Goal: Transaction & Acquisition: Purchase product/service

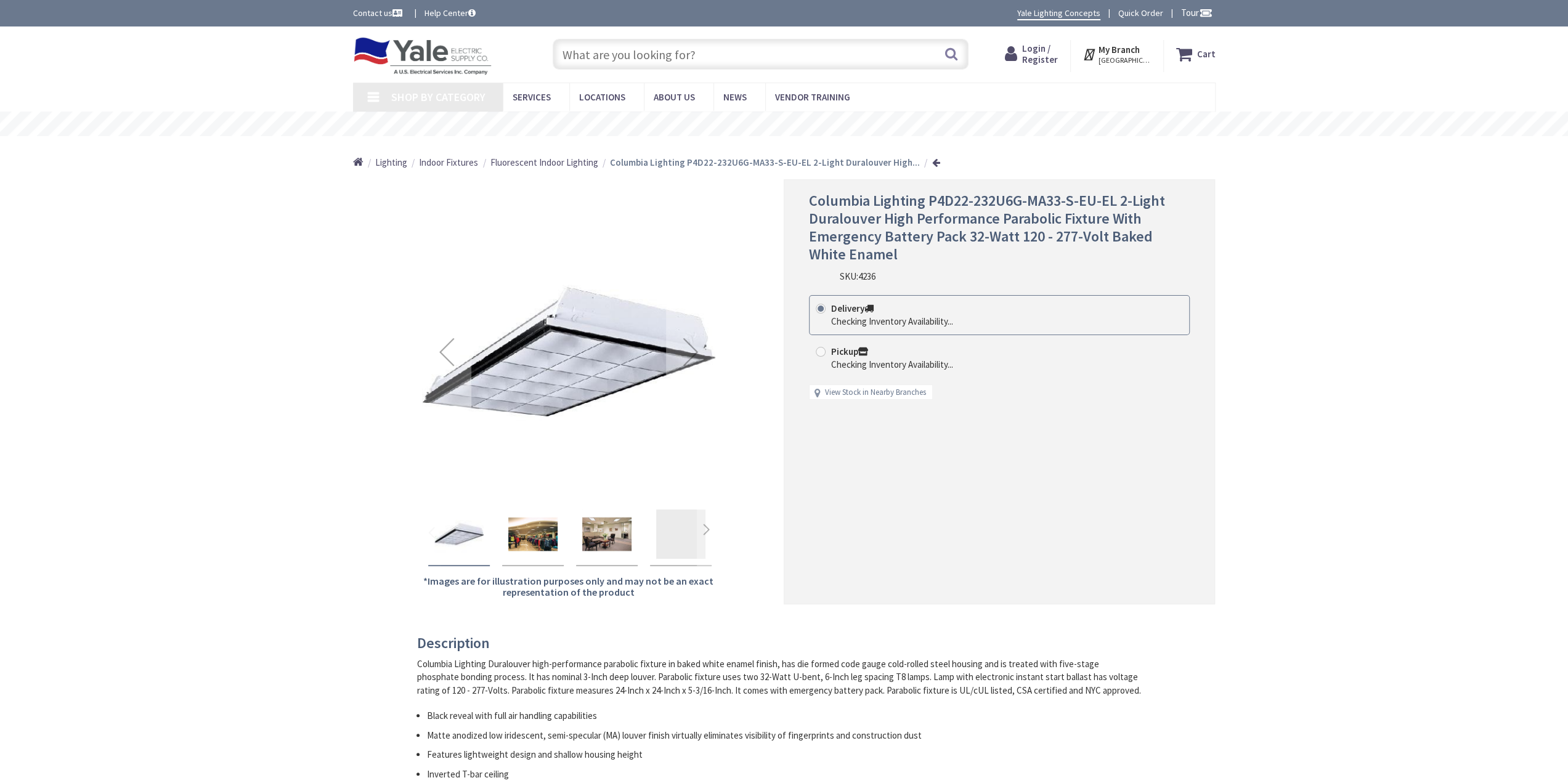
type input "[GEOGRAPHIC_DATA], [GEOGRAPHIC_DATA]"
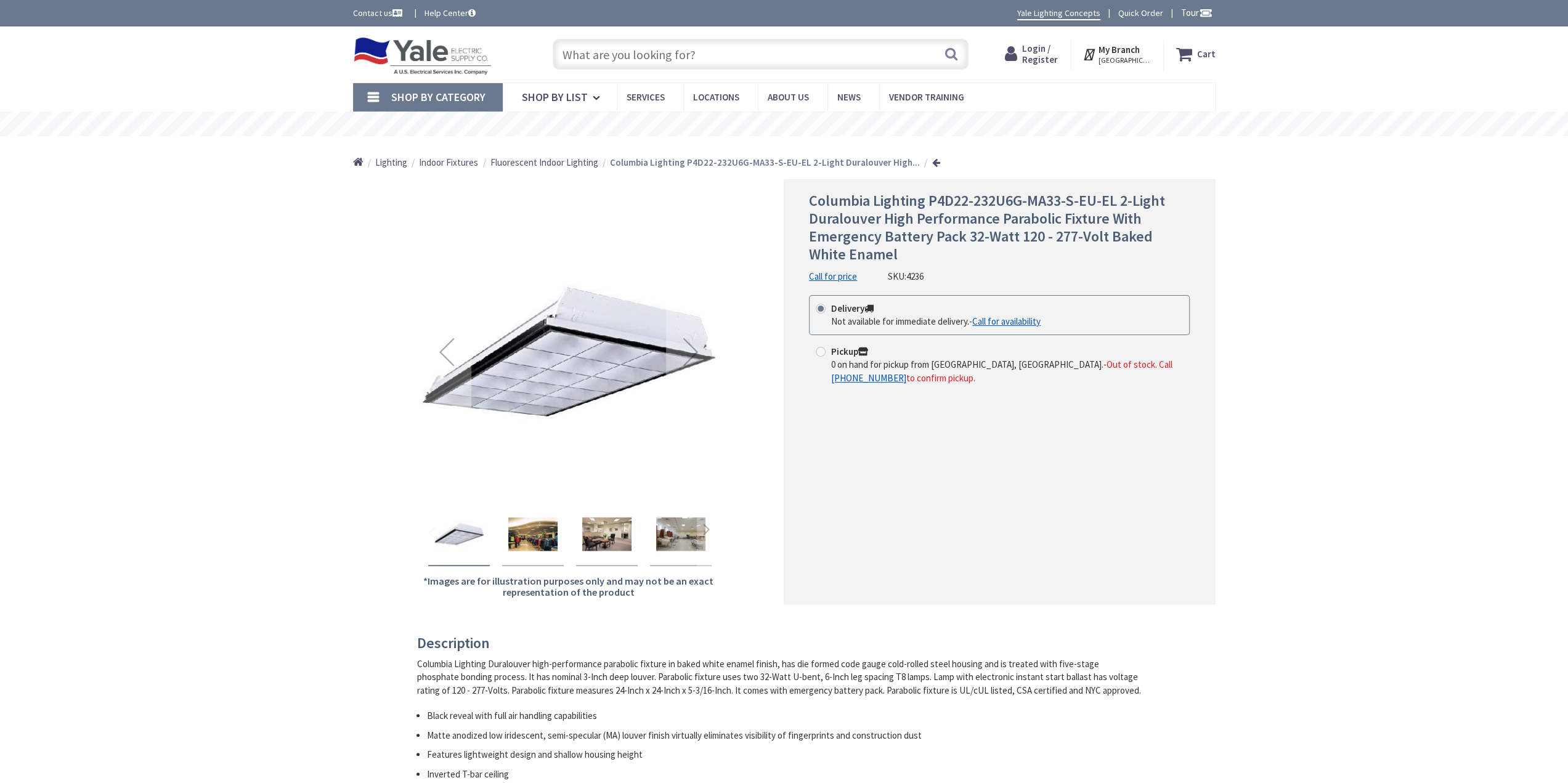
click at [524, 538] on img "Columbia Lighting P4D22-232U6G-MA33-S-EU-EL 2-Light Duralouver High Performance…" at bounding box center [533, 534] width 49 height 49
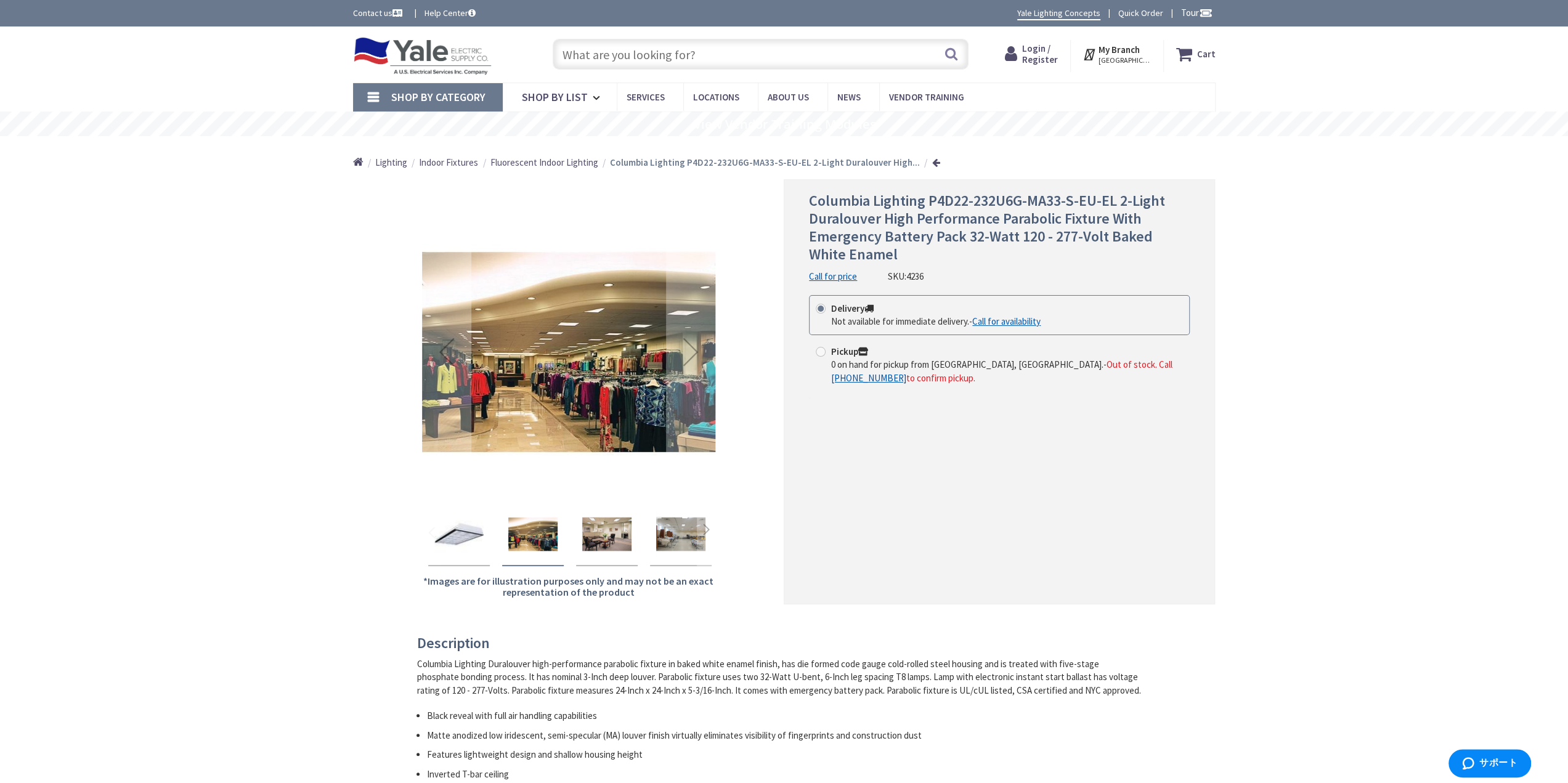
click at [606, 537] on img "Columbia Lighting P4D22-232U6G-MA33-S-EU-EL 2-Light Duralouver High Performance…" at bounding box center [607, 534] width 49 height 49
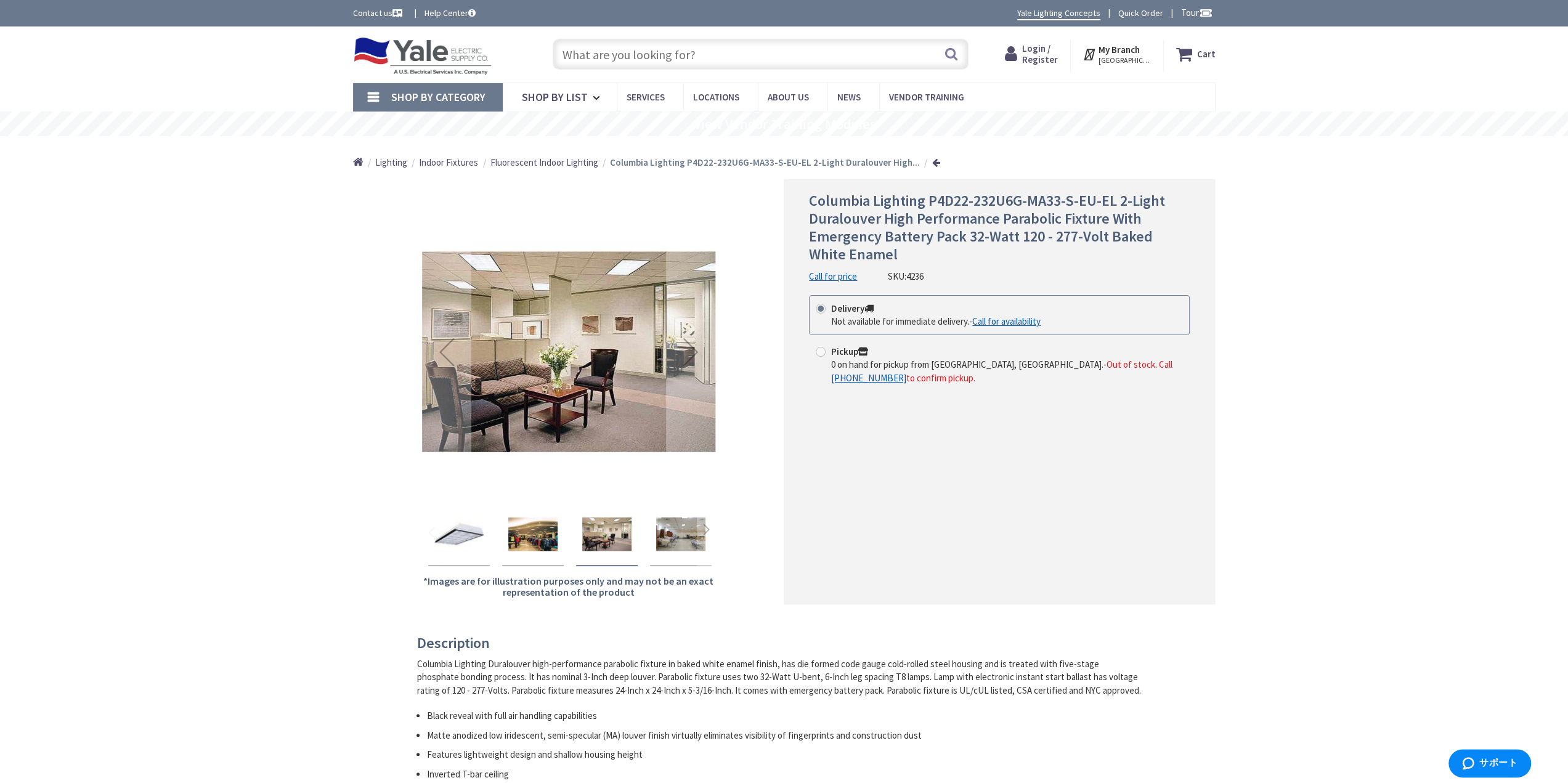
click at [665, 535] on img "Columbia Lighting P4D22-232U6G-MA33-S-EU-EL 2-Light Duralouver High Performance…" at bounding box center [680, 534] width 49 height 49
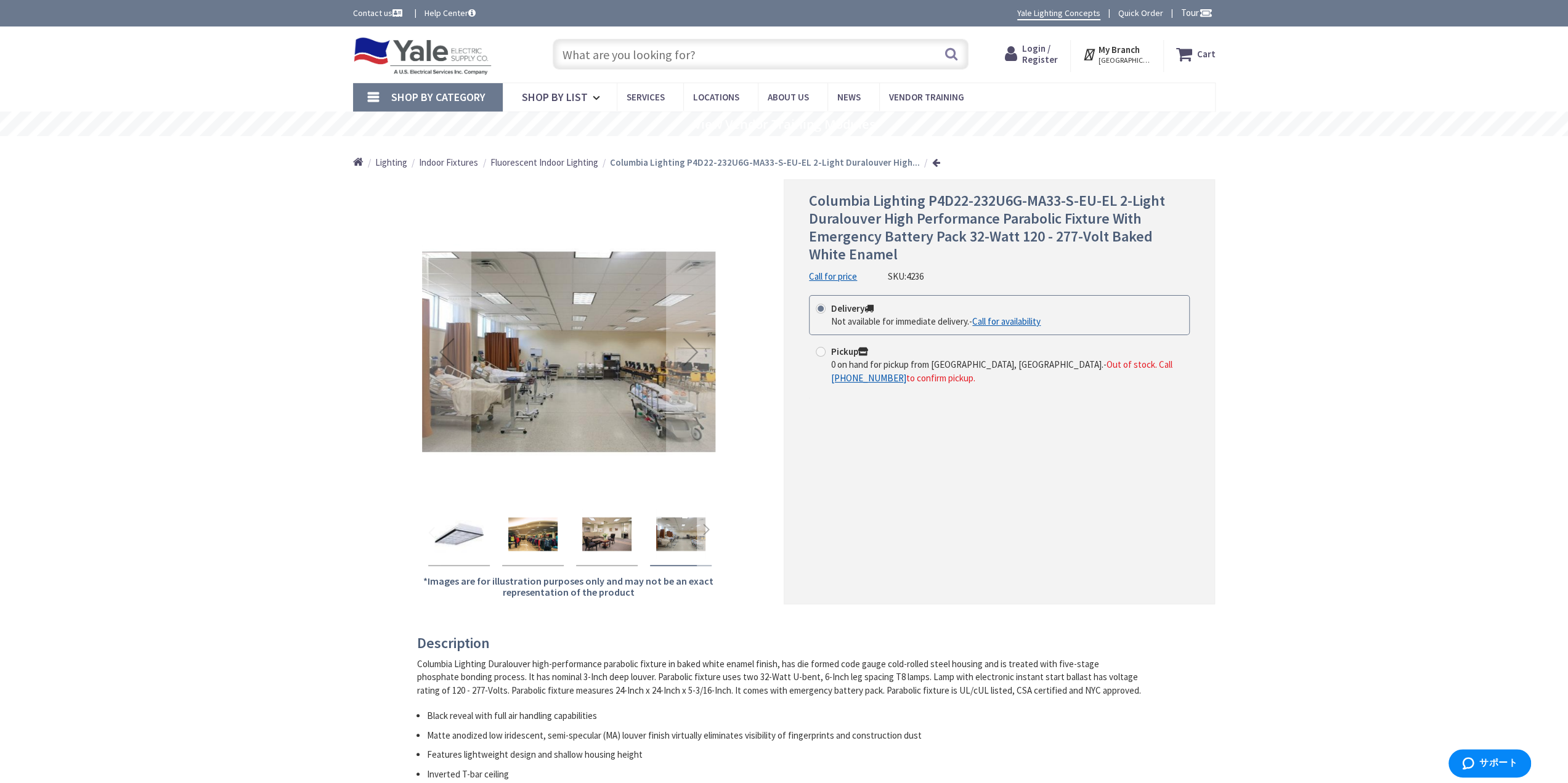
click at [703, 531] on div "Next" at bounding box center [706, 532] width 19 height 19
